Goal: Manage account settings

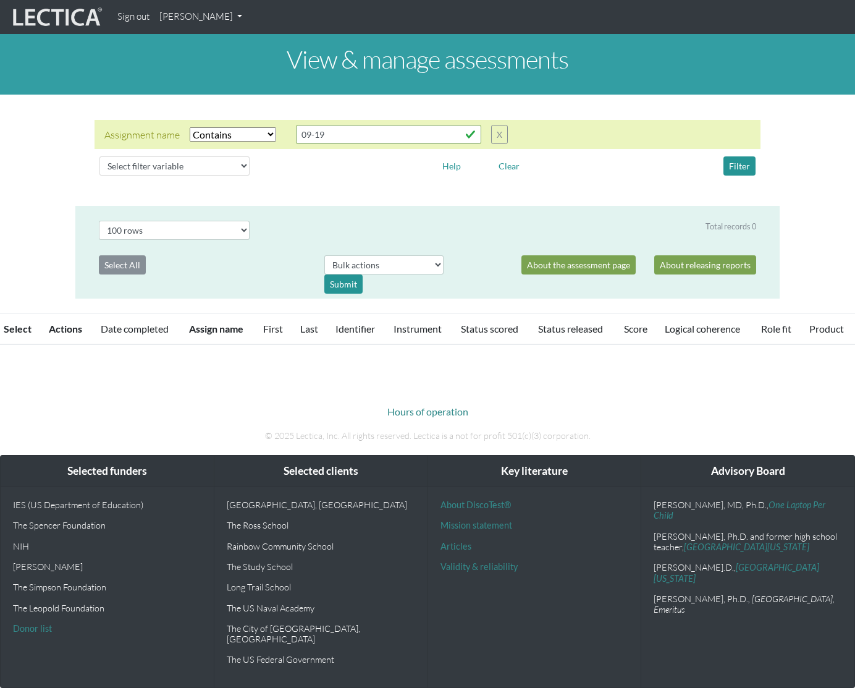
select select "icontains"
select select "100"
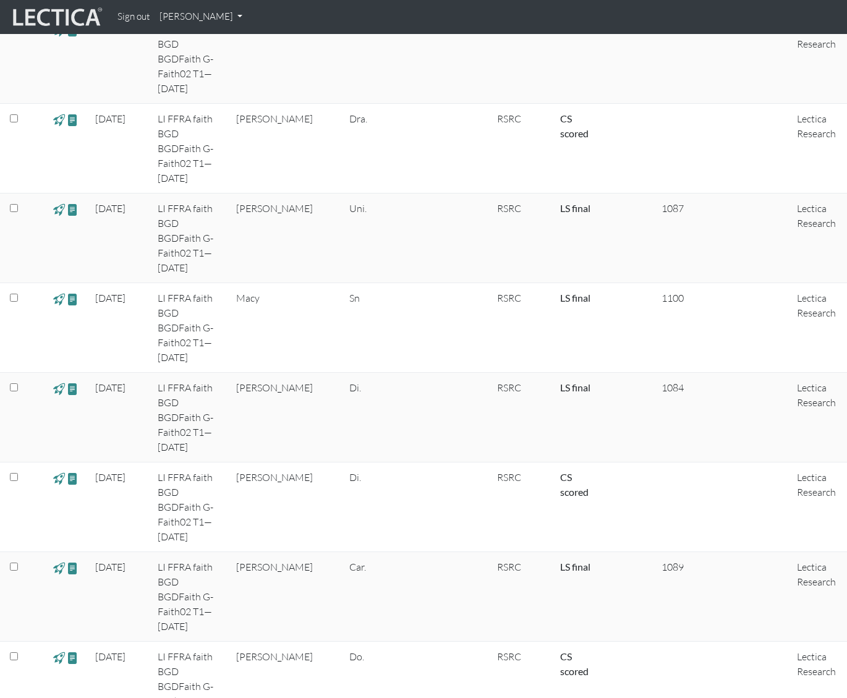
scroll to position [3933, 0]
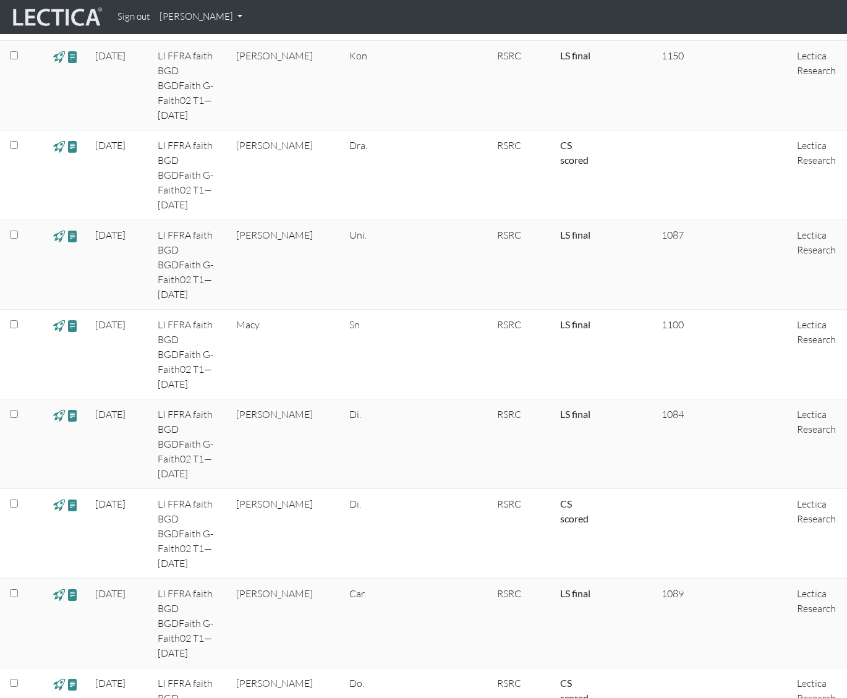
drag, startPoint x: 853, startPoint y: 53, endPoint x: 802, endPoint y: 553, distance: 502.6
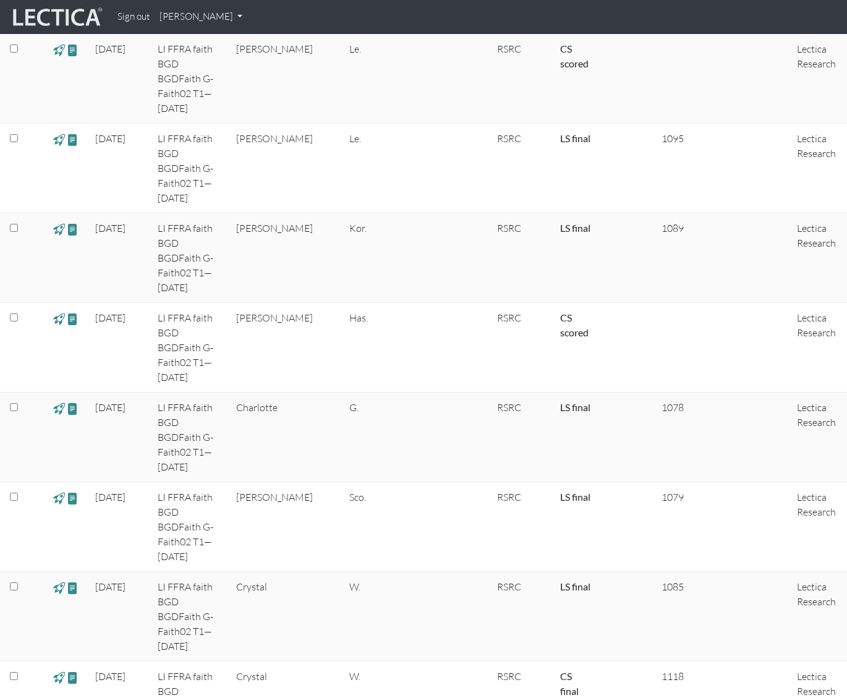
click at [187, 21] on link "[PERSON_NAME]" at bounding box center [201, 17] width 93 height 24
click at [198, 47] on link "My Profile" at bounding box center [217, 45] width 99 height 15
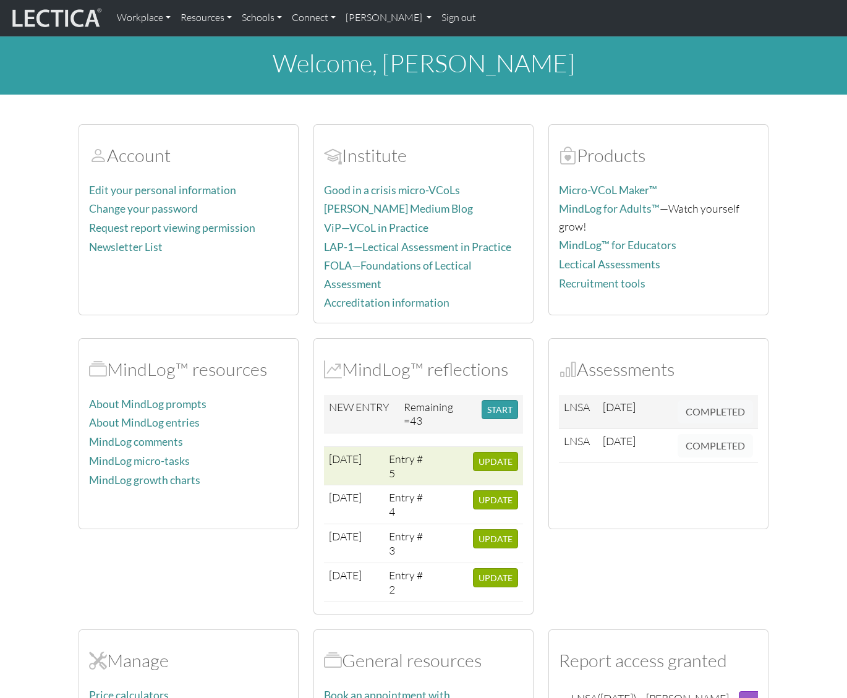
scroll to position [120, 0]
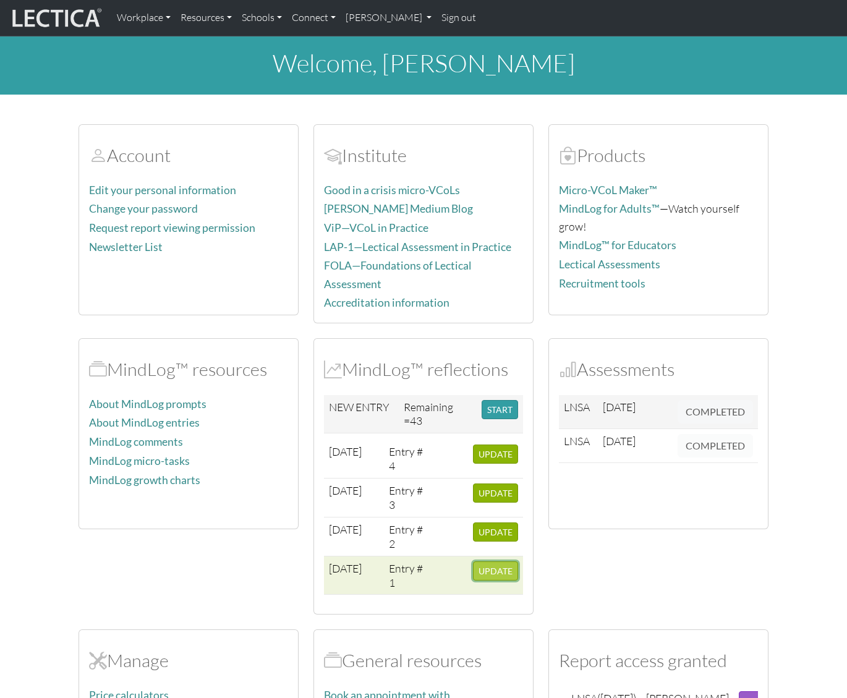
click at [488, 567] on span "UPDATE" at bounding box center [495, 571] width 34 height 11
